Goal: Book appointment/travel/reservation

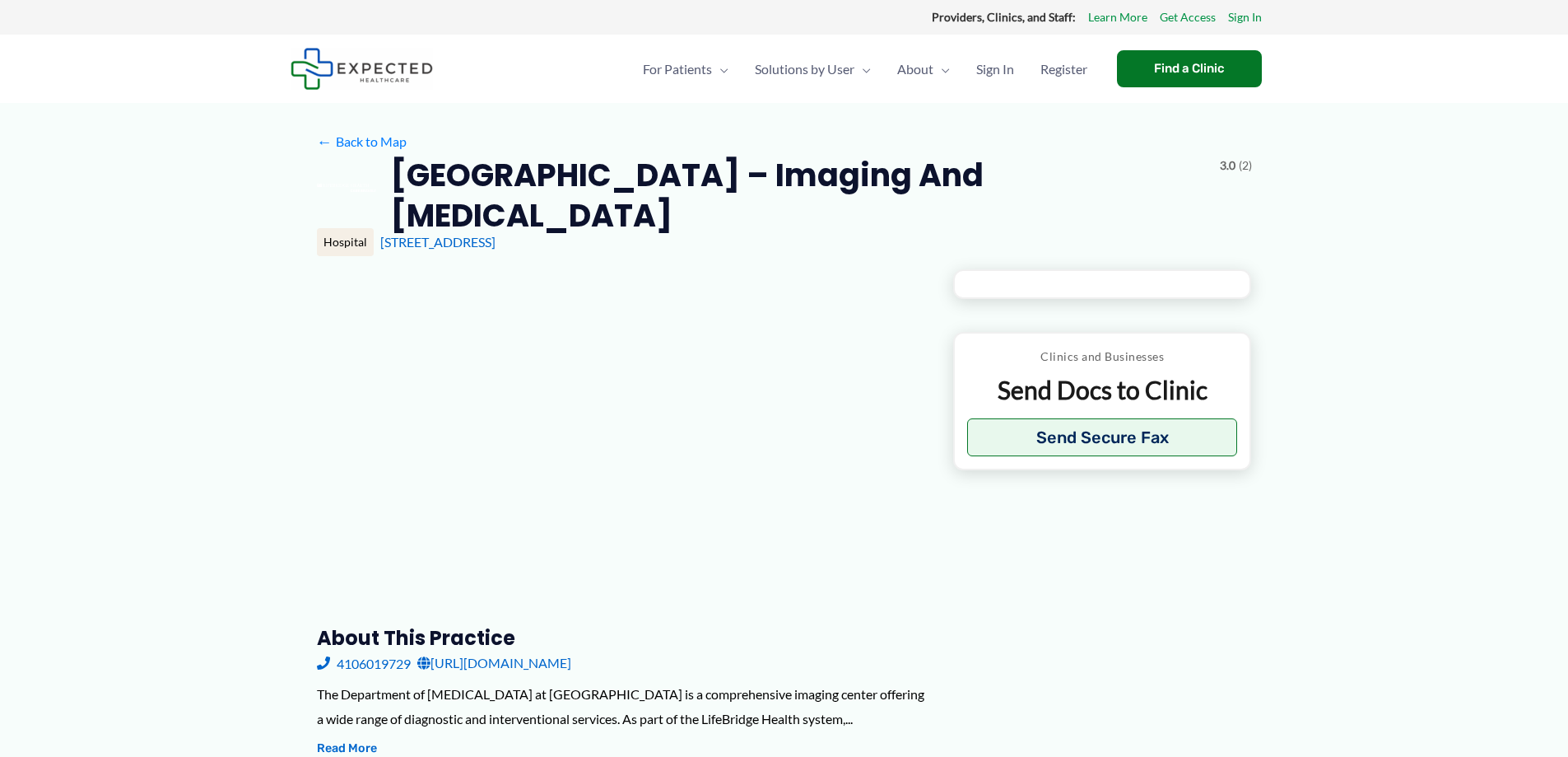
type input "**********"
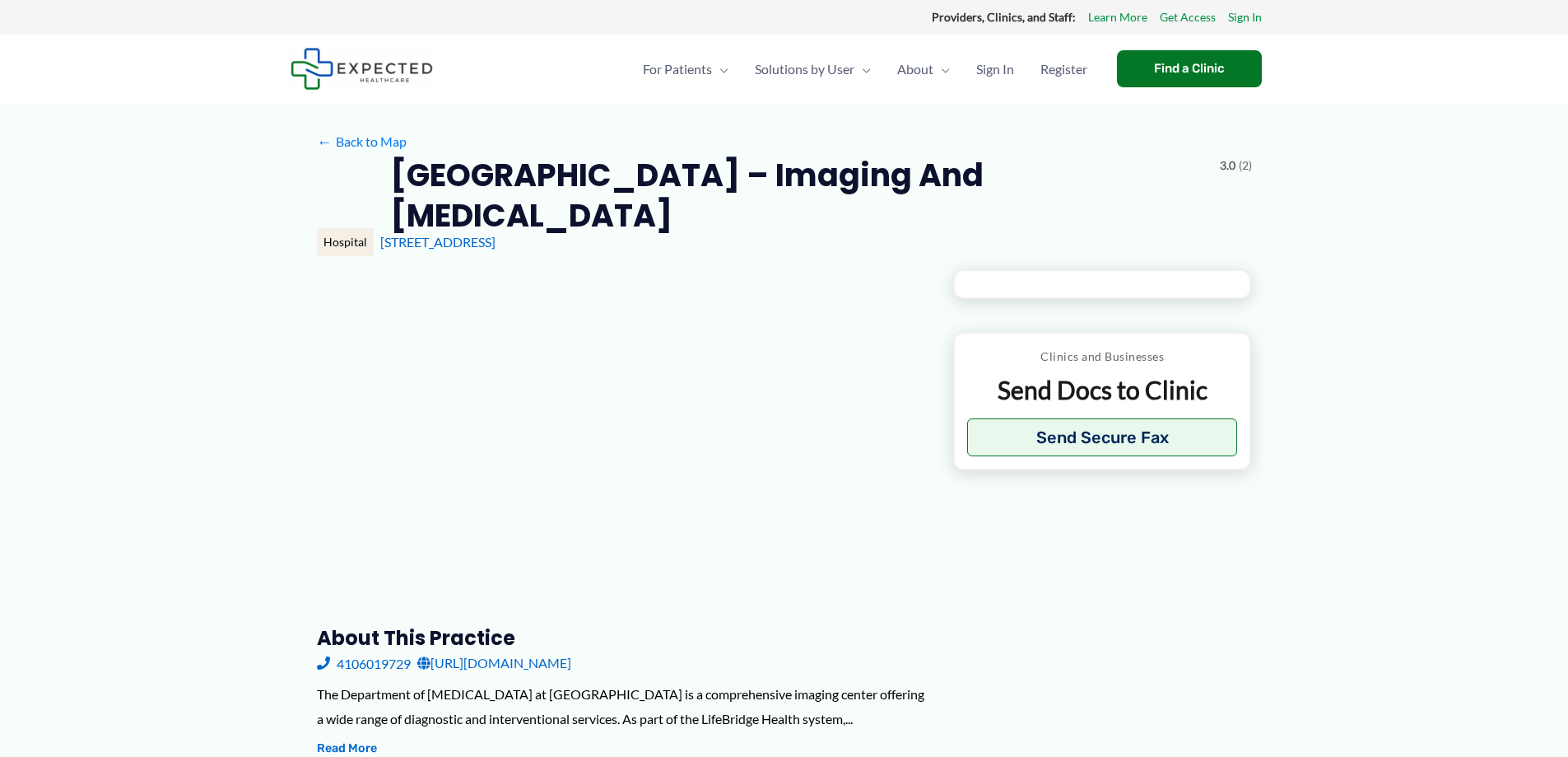
type input "**********"
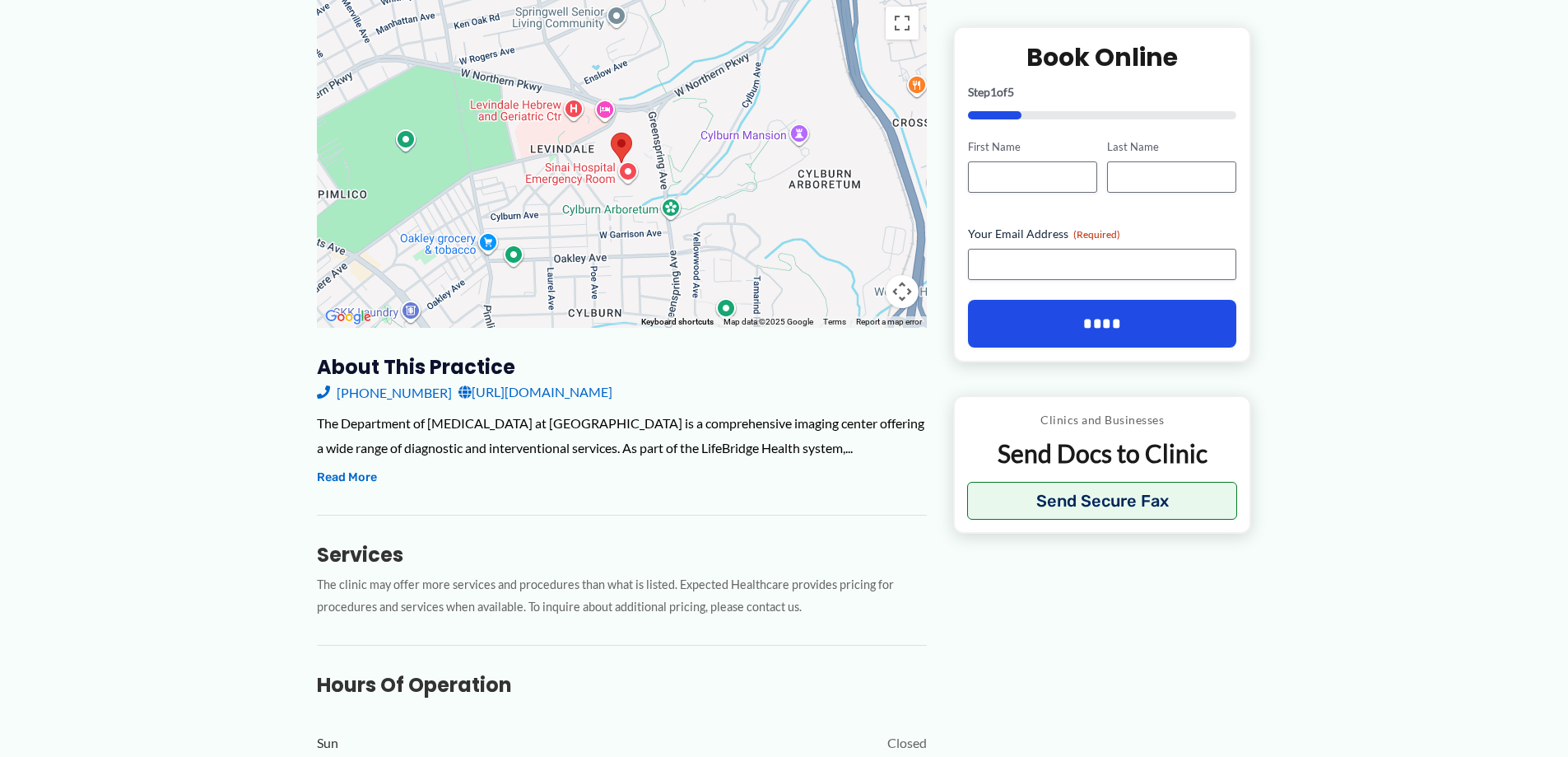
scroll to position [330, 0]
